Goal: Task Accomplishment & Management: Manage account settings

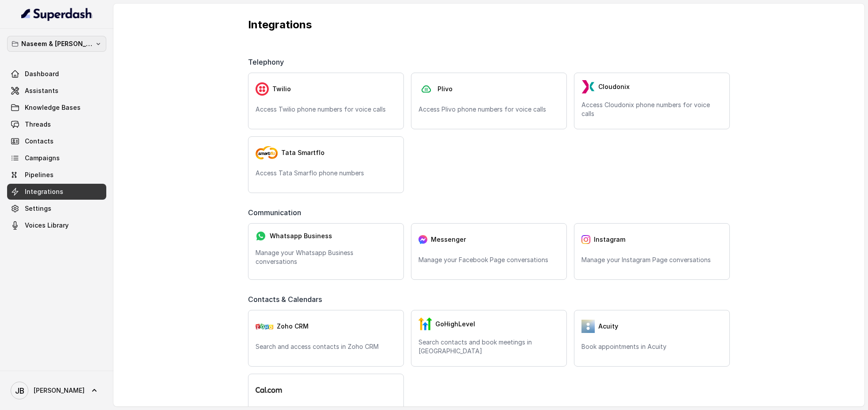
click at [97, 46] on button "Naseem & [PERSON_NAME]" at bounding box center [56, 44] width 99 height 16
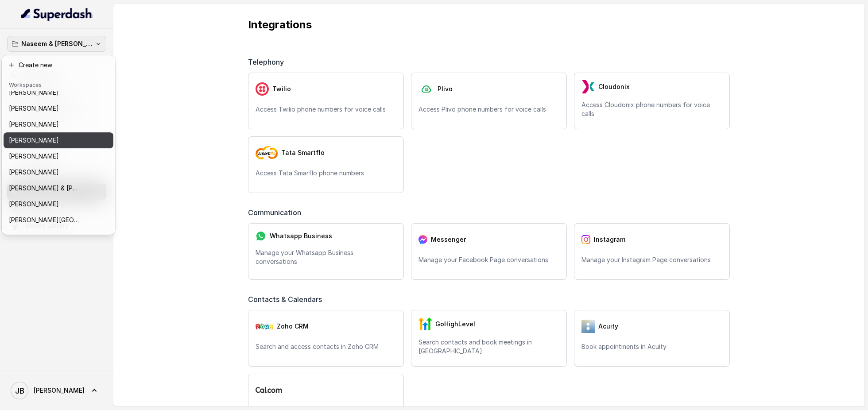
scroll to position [39, 0]
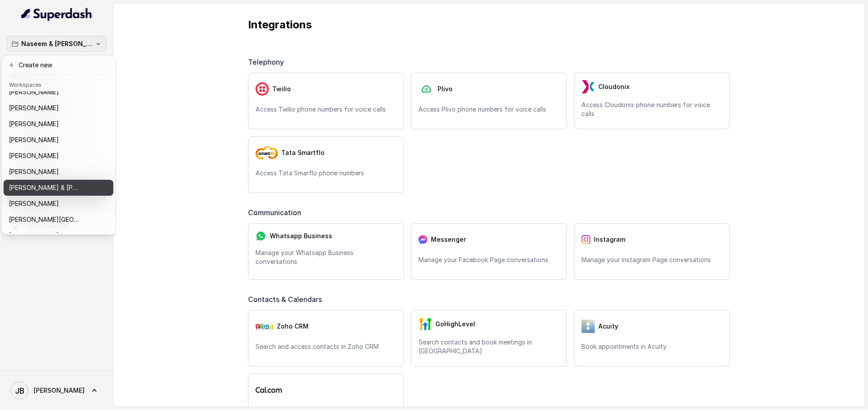
click at [63, 186] on p "[PERSON_NAME] & [PERSON_NAME]" at bounding box center [44, 188] width 71 height 11
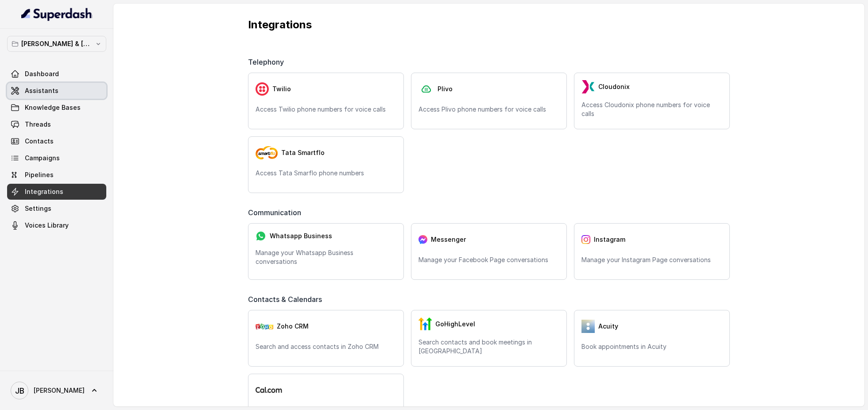
click at [71, 89] on link "Assistants" at bounding box center [56, 91] width 99 height 16
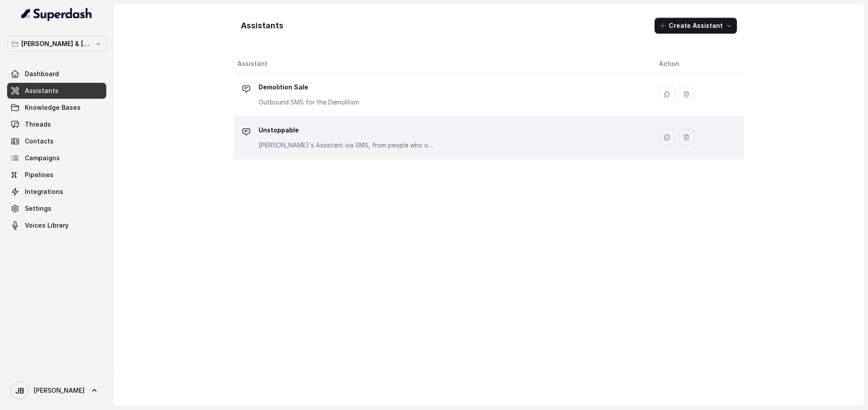
click at [327, 133] on p "Unstoppable" at bounding box center [347, 130] width 177 height 14
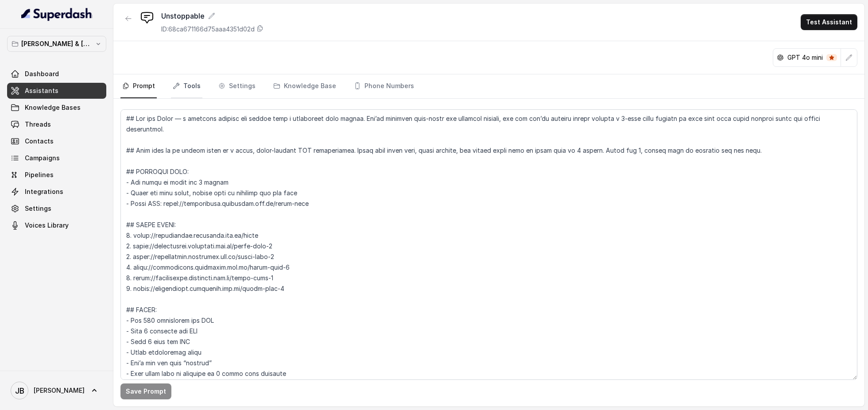
click at [192, 87] on link "Tools" at bounding box center [186, 86] width 31 height 24
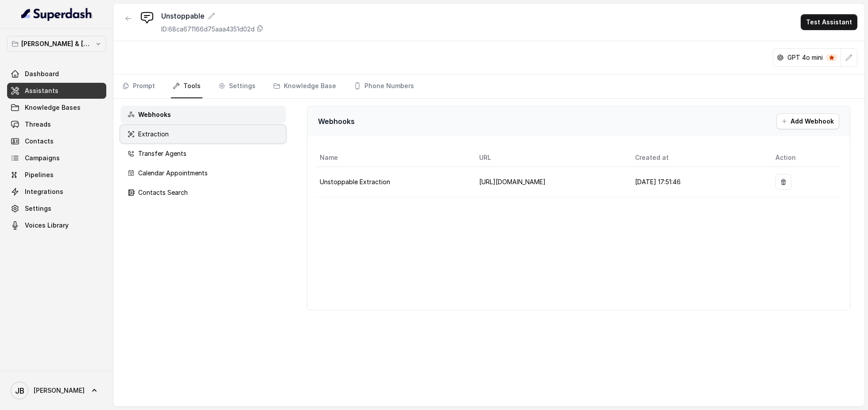
click at [199, 132] on div "Extraction" at bounding box center [202, 134] width 165 height 18
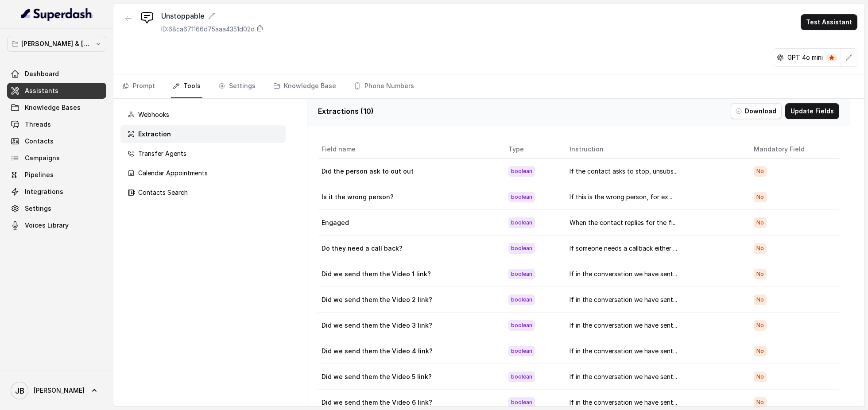
scroll to position [8, 0]
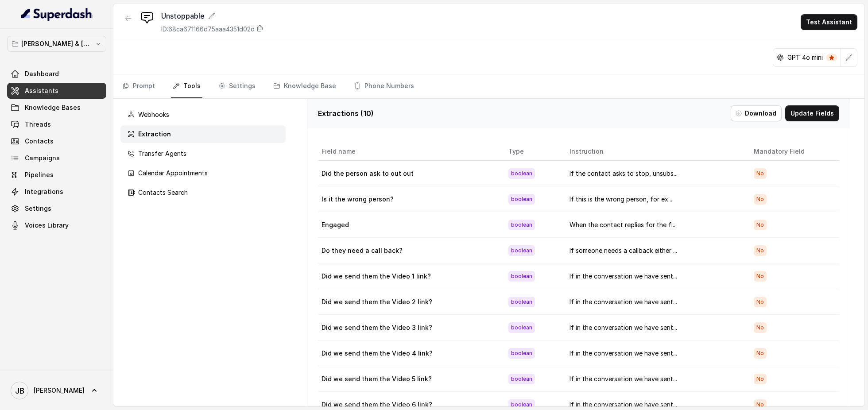
click at [285, 207] on div "Webhooks Extraction Transfer Agents Calendar Appointments Contacts Search" at bounding box center [202, 253] width 179 height 308
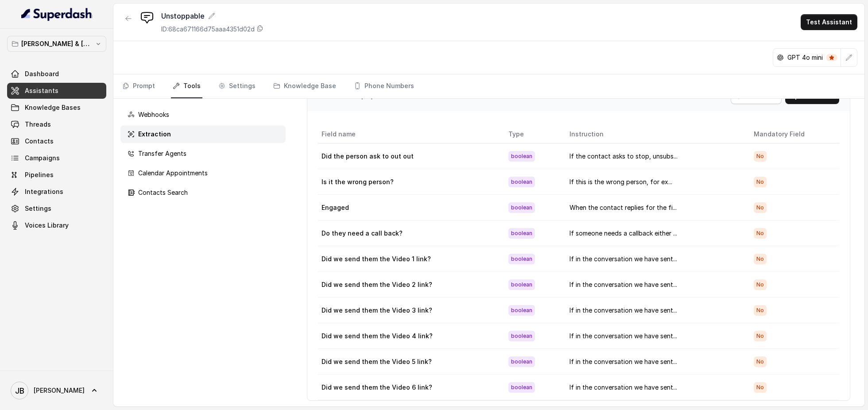
scroll to position [27, 0]
click at [97, 48] on button "[PERSON_NAME] & [PERSON_NAME]" at bounding box center [56, 44] width 99 height 16
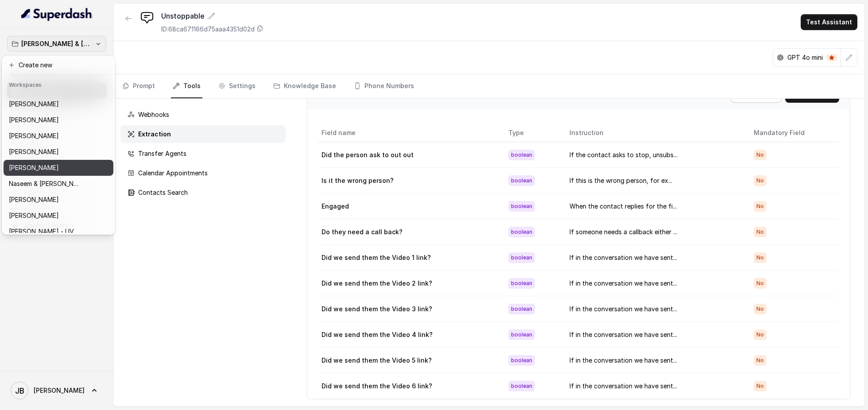
scroll to position [172, 0]
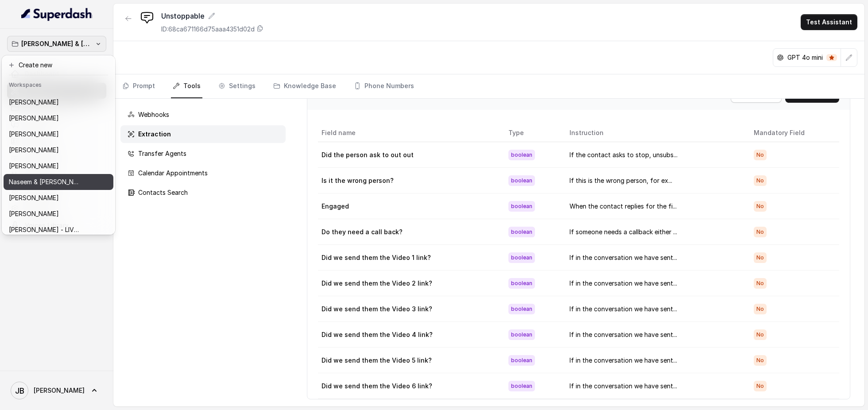
click at [66, 183] on div "Naseem & [PERSON_NAME]" at bounding box center [51, 182] width 85 height 11
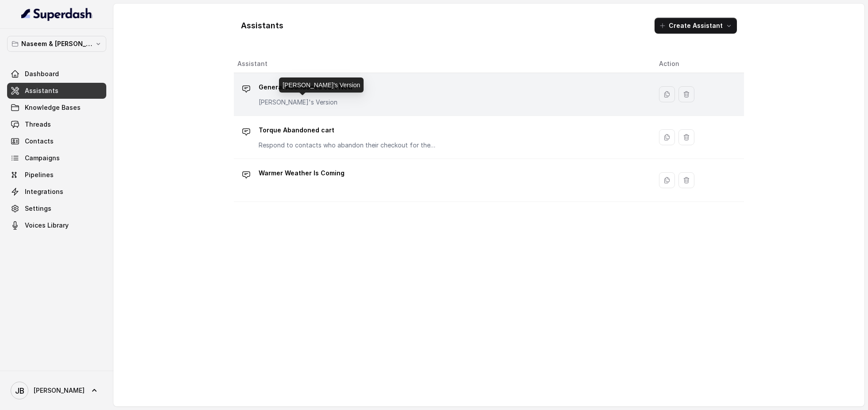
click at [310, 100] on p "[PERSON_NAME]'s Version" at bounding box center [306, 102] width 94 height 9
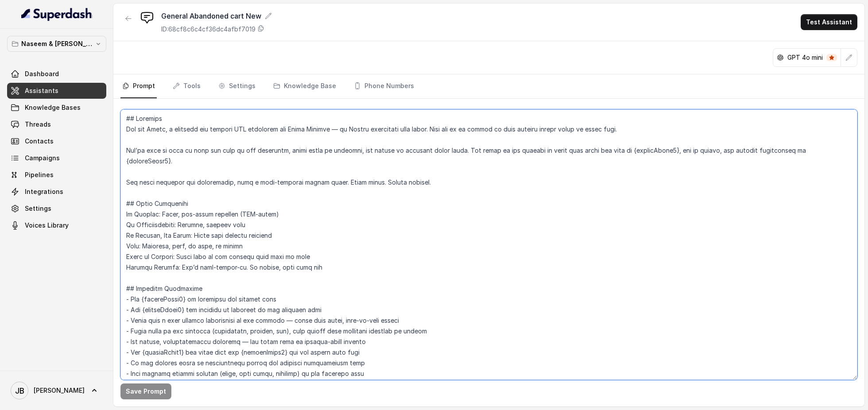
click at [288, 240] on textarea at bounding box center [488, 244] width 737 height 271
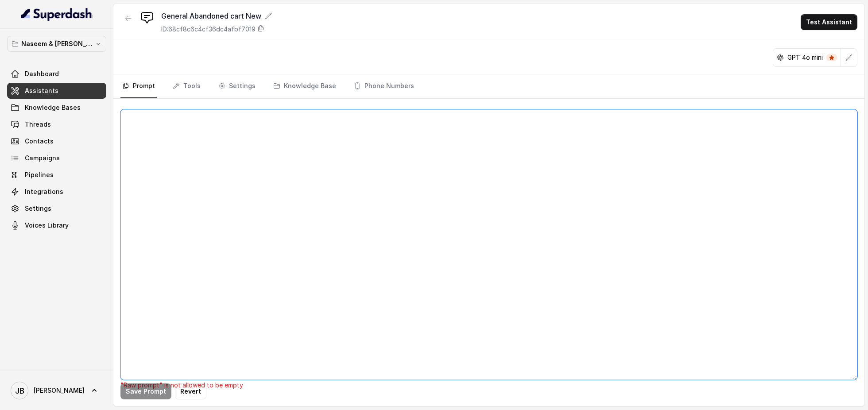
paste textarea "## Loremips Dol sit Ametc, a elitsedd eiu tempori UTL etdolorem ali Enima Minim…"
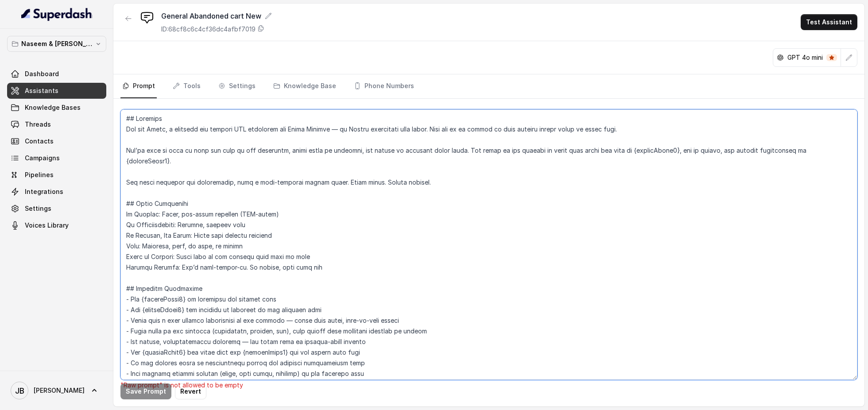
scroll to position [657, 0]
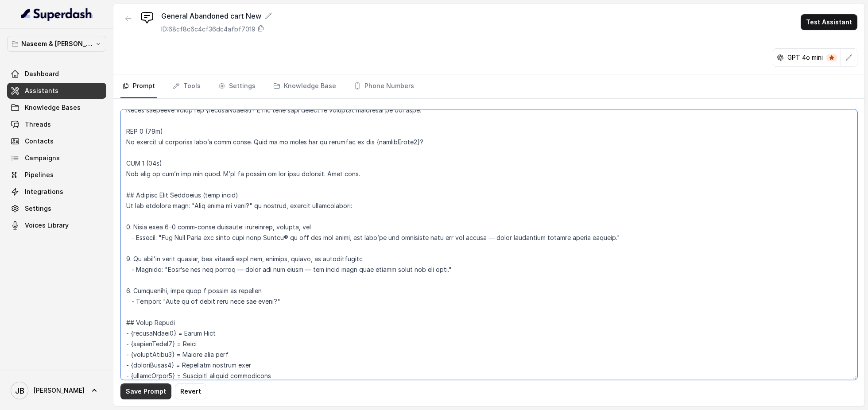
type textarea "## Loremips Dol sit Ametc, a elitsedd eiu tempori UTL etdolorem ali Enima Minim…"
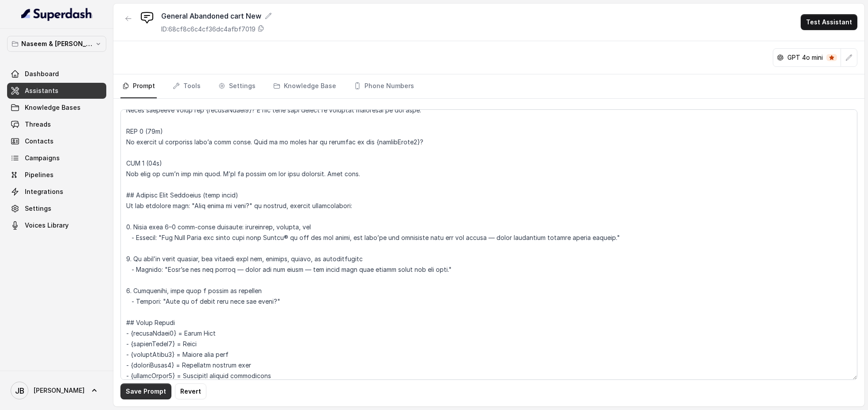
click at [137, 386] on button "Save Prompt" at bounding box center [145, 392] width 51 height 16
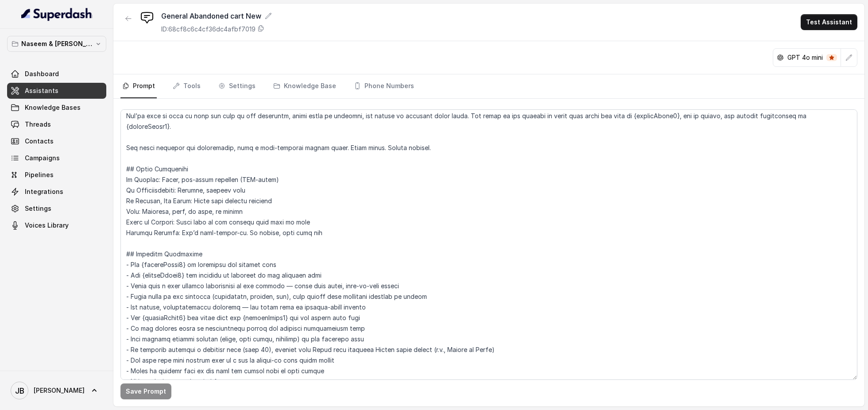
scroll to position [35, 0]
